Goal: Task Accomplishment & Management: Manage account settings

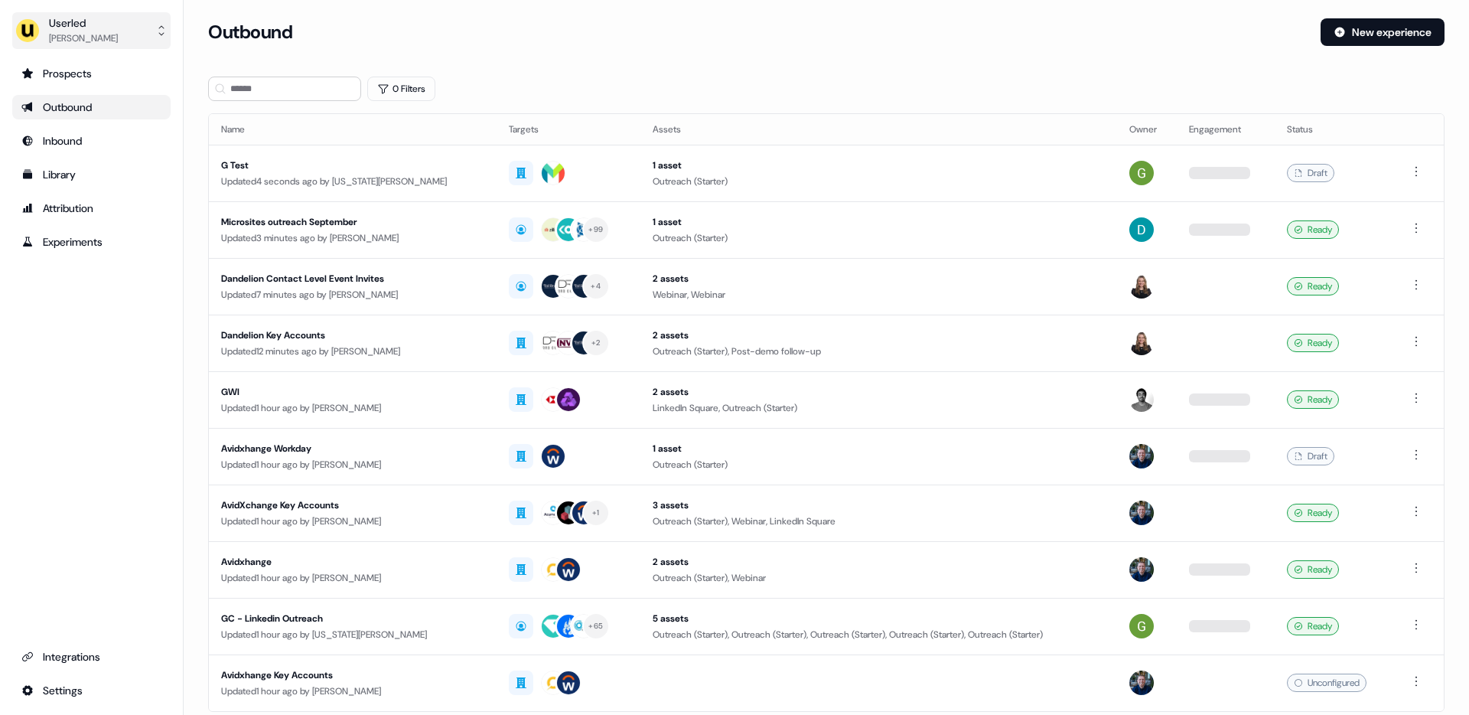
click at [83, 29] on div "Userled" at bounding box center [83, 22] width 69 height 15
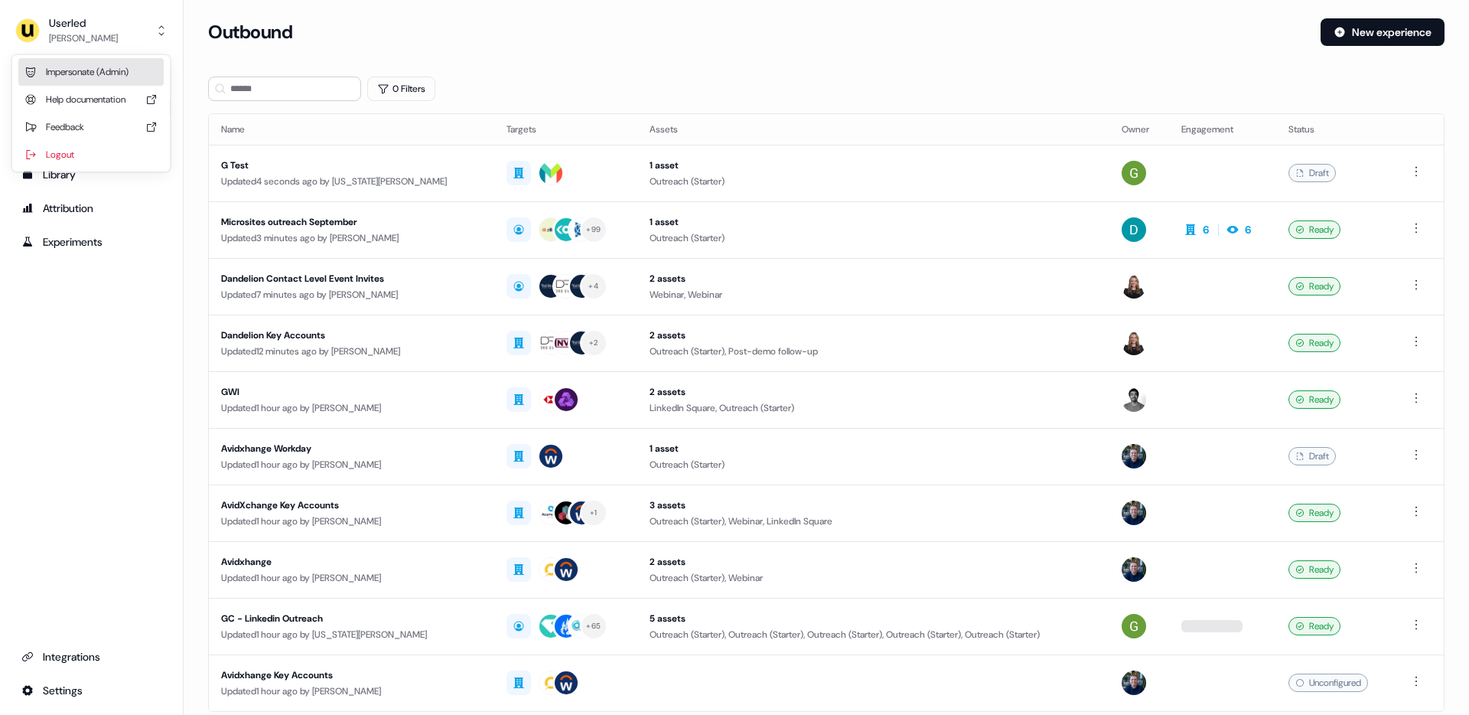
click at [95, 66] on div "Impersonate (Admin)" at bounding box center [90, 72] width 145 height 28
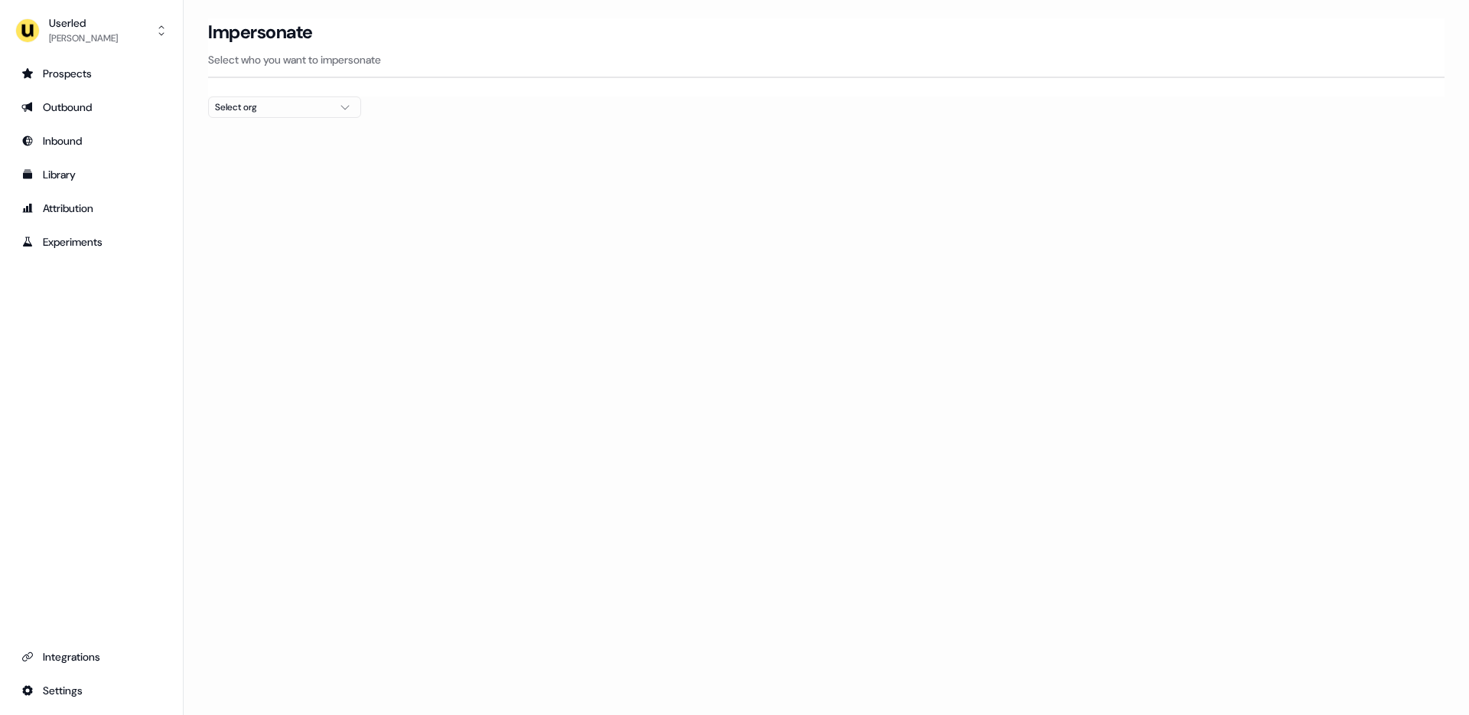
click at [296, 112] on div "Select org" at bounding box center [272, 106] width 115 height 15
type input "*****"
click at [238, 174] on div "Rohirrim" at bounding box center [284, 186] width 151 height 24
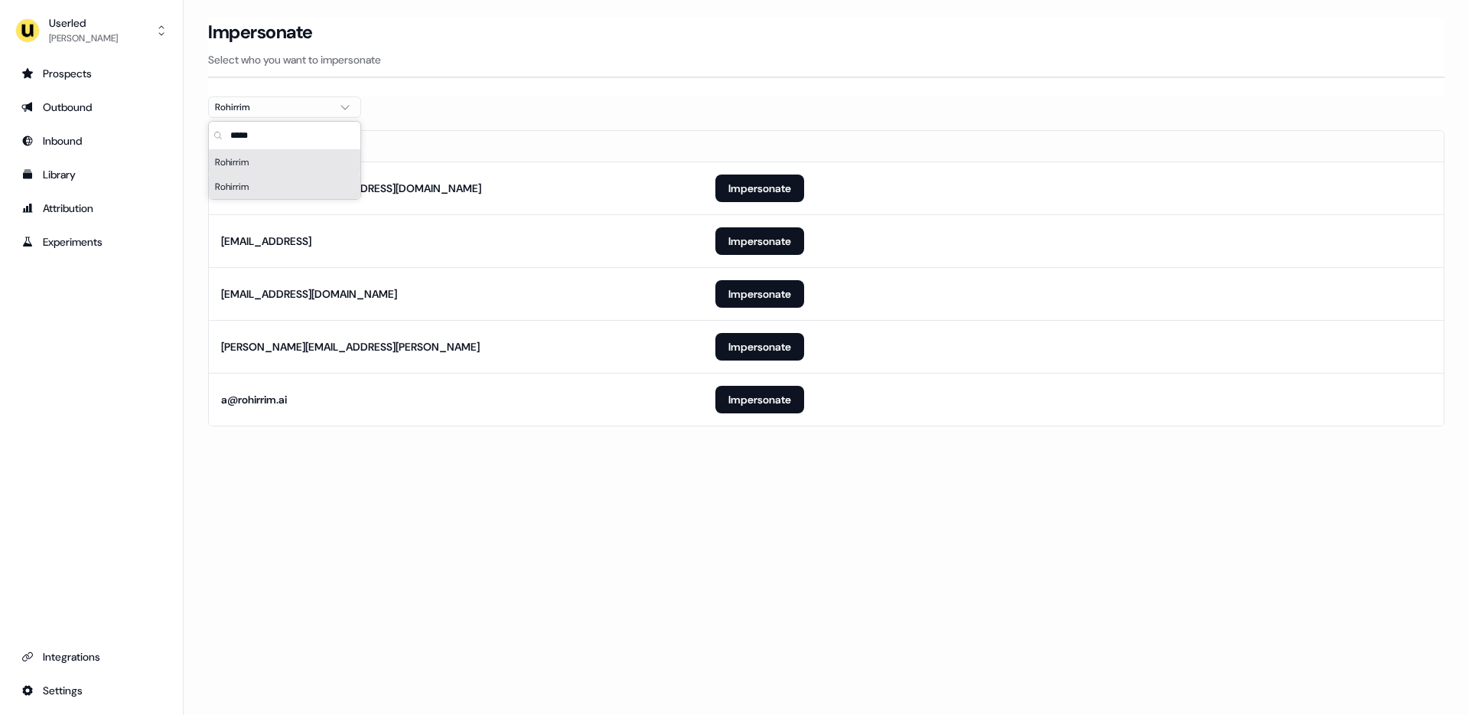
click at [590, 643] on div "Loading... Impersonate Select who you want to impersonate Rohirrim Email [PERSO…" at bounding box center [826, 357] width 1285 height 715
click at [774, 353] on button "Impersonate" at bounding box center [759, 347] width 89 height 28
